Goal: Task Accomplishment & Management: Manage account settings

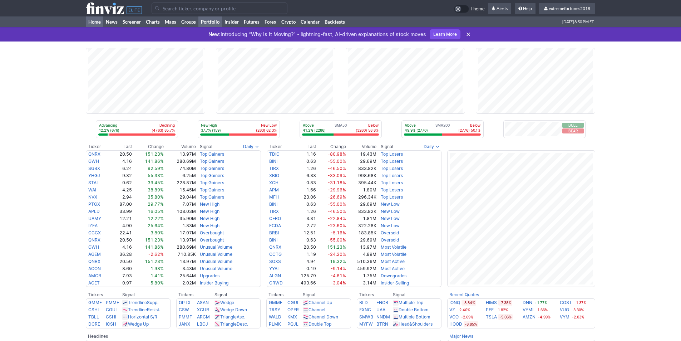
click at [212, 23] on link "Portfolio" at bounding box center [211, 21] width 24 height 11
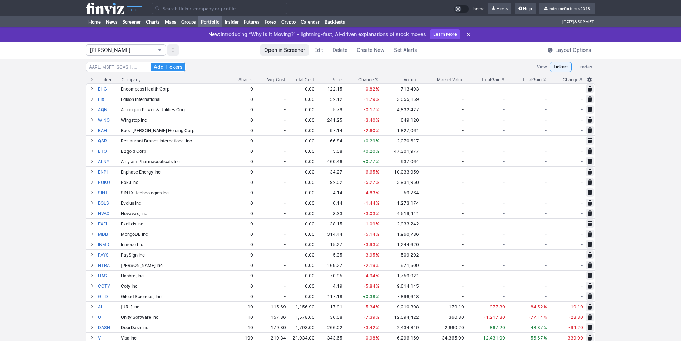
click at [141, 54] on button "[PERSON_NAME]" at bounding box center [126, 49] width 80 height 11
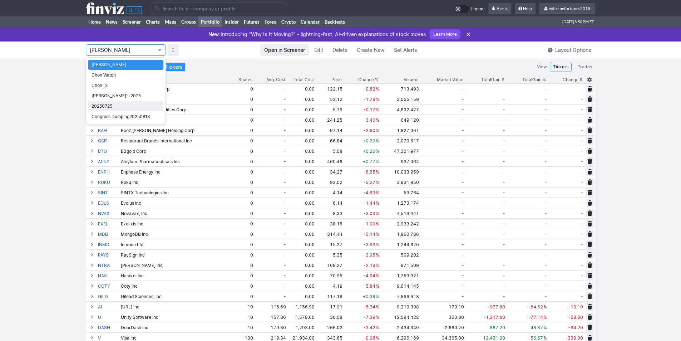
click at [128, 108] on span "20250725" at bounding box center [126, 106] width 69 height 7
